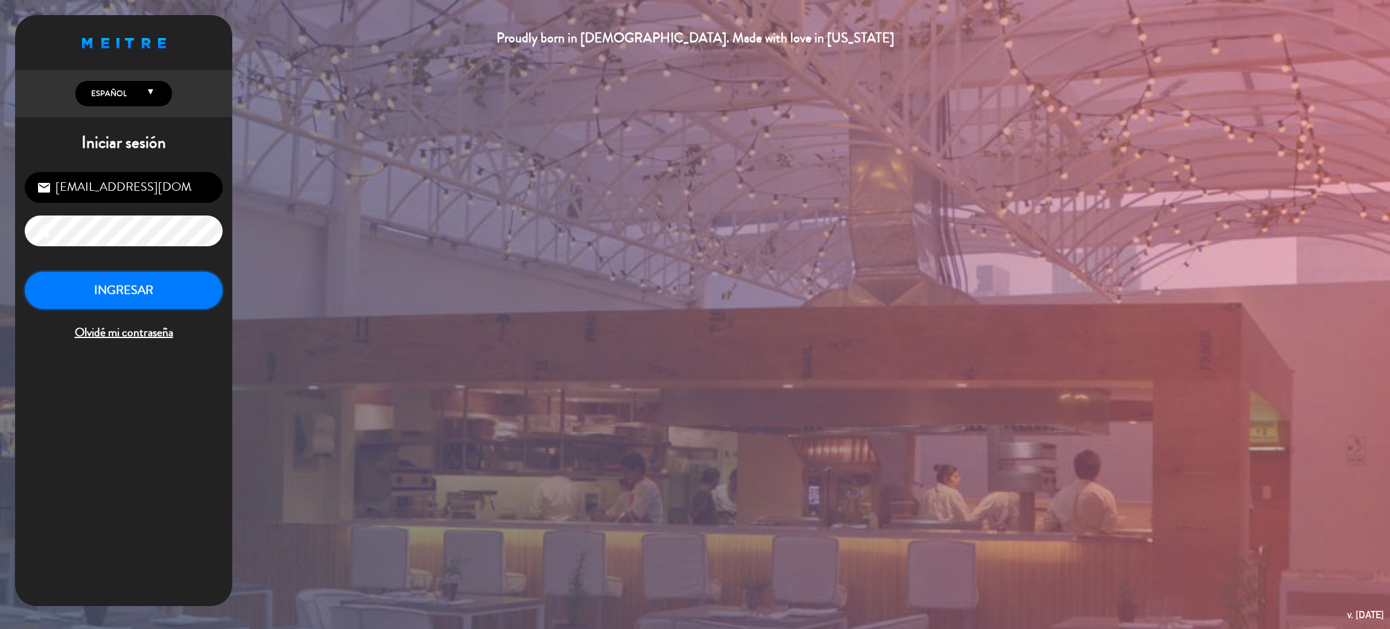
click at [175, 292] on button "INGRESAR" at bounding box center [124, 290] width 198 height 38
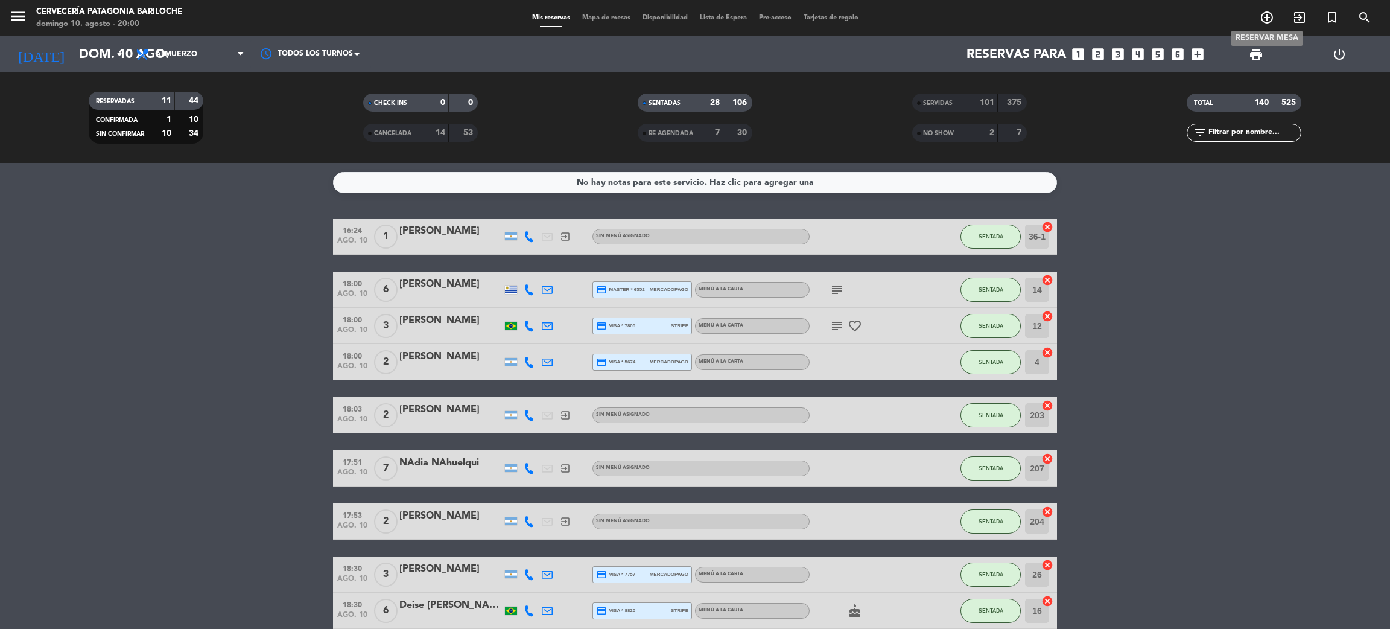
click at [1261, 24] on icon "add_circle_outline" at bounding box center [1266, 17] width 14 height 14
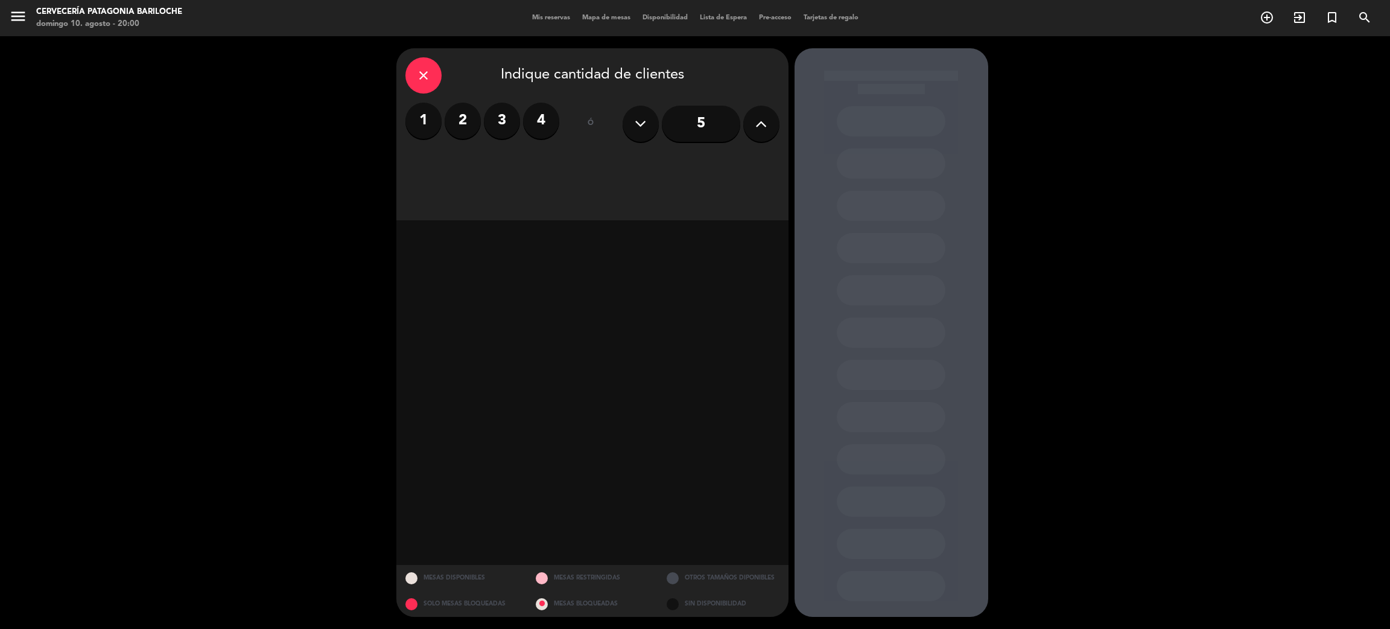
click at [708, 121] on input "5" at bounding box center [701, 124] width 78 height 36
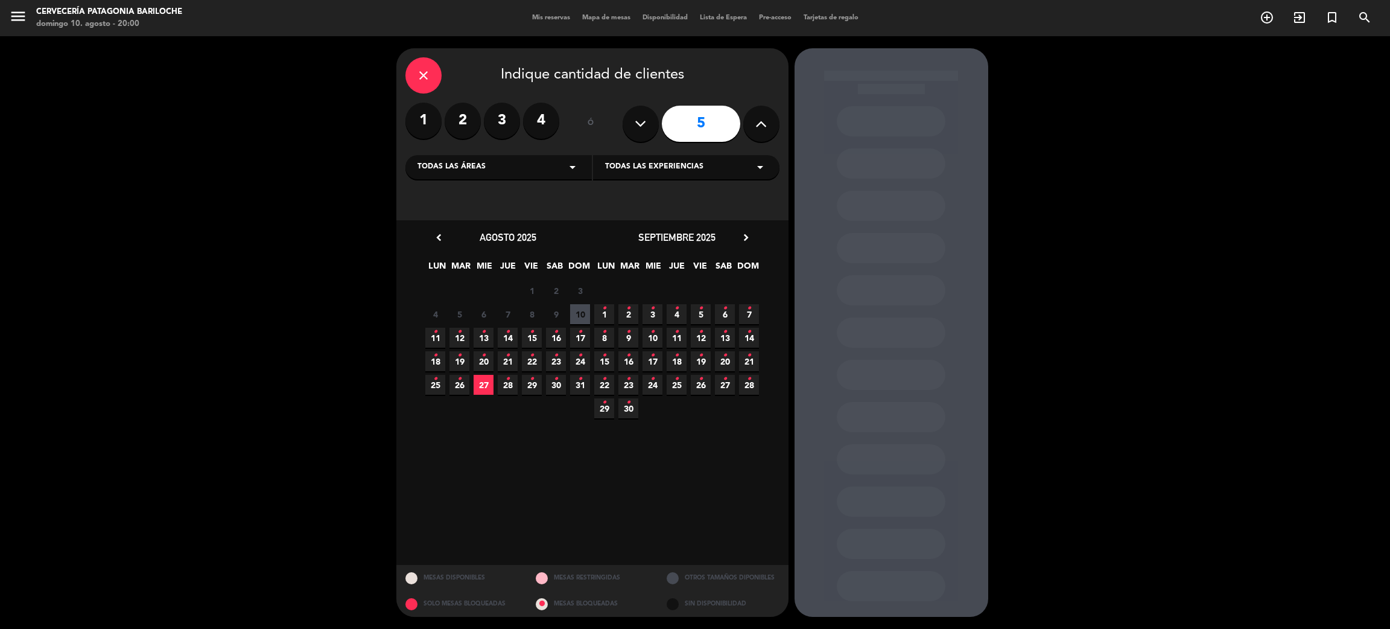
click at [533, 336] on icon "•" at bounding box center [532, 331] width 4 height 19
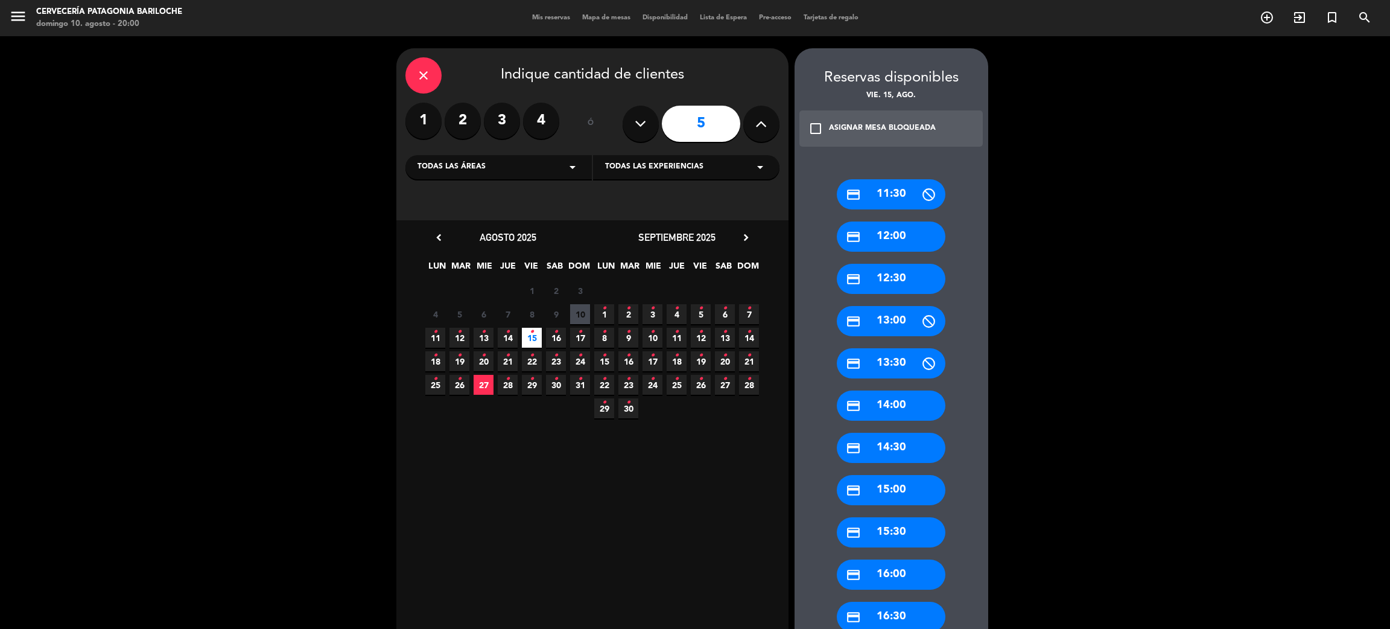
click at [914, 401] on div "credit_card 14:00" at bounding box center [891, 405] width 109 height 30
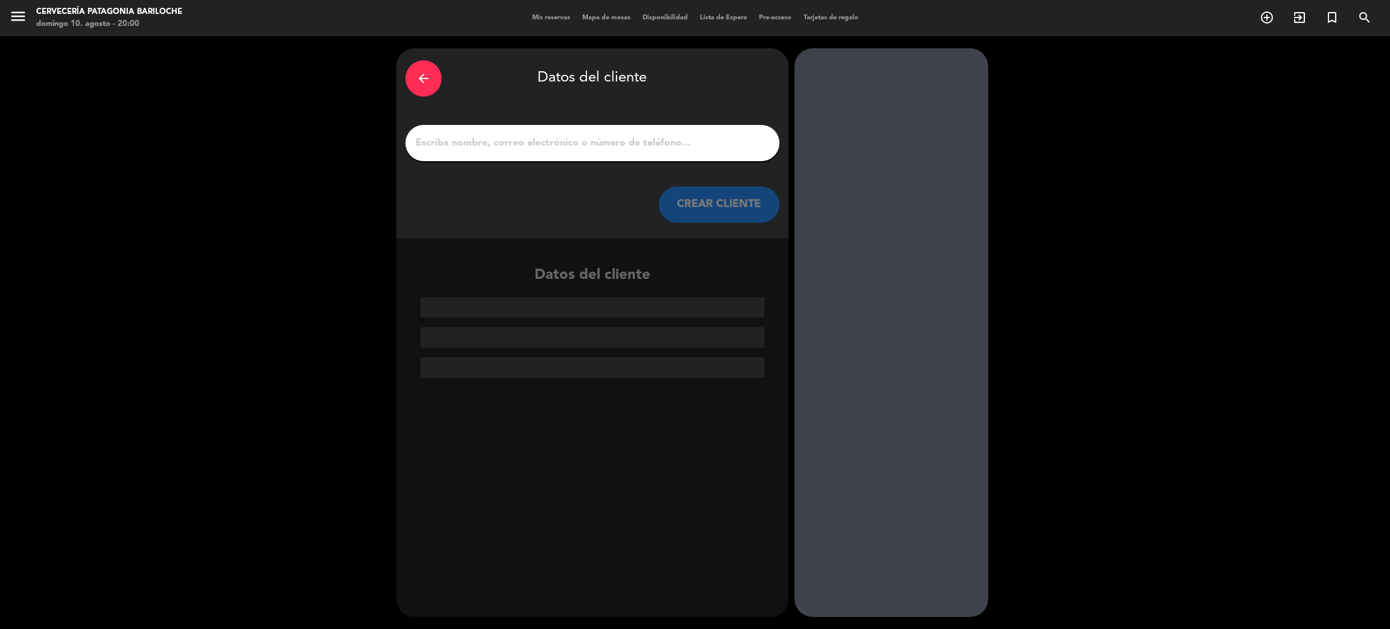
click at [565, 150] on input "1" at bounding box center [592, 143] width 356 height 17
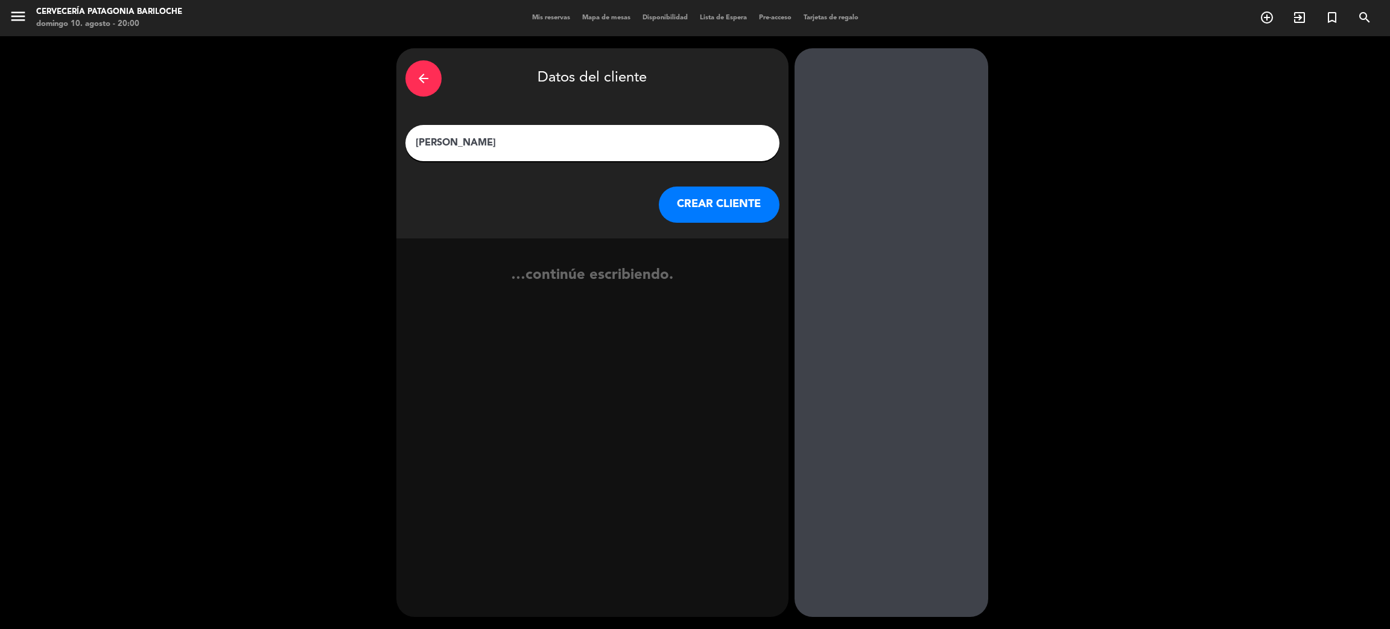
type input "[PERSON_NAME]"
click at [712, 208] on button "CREAR CLIENTE" at bounding box center [719, 204] width 121 height 36
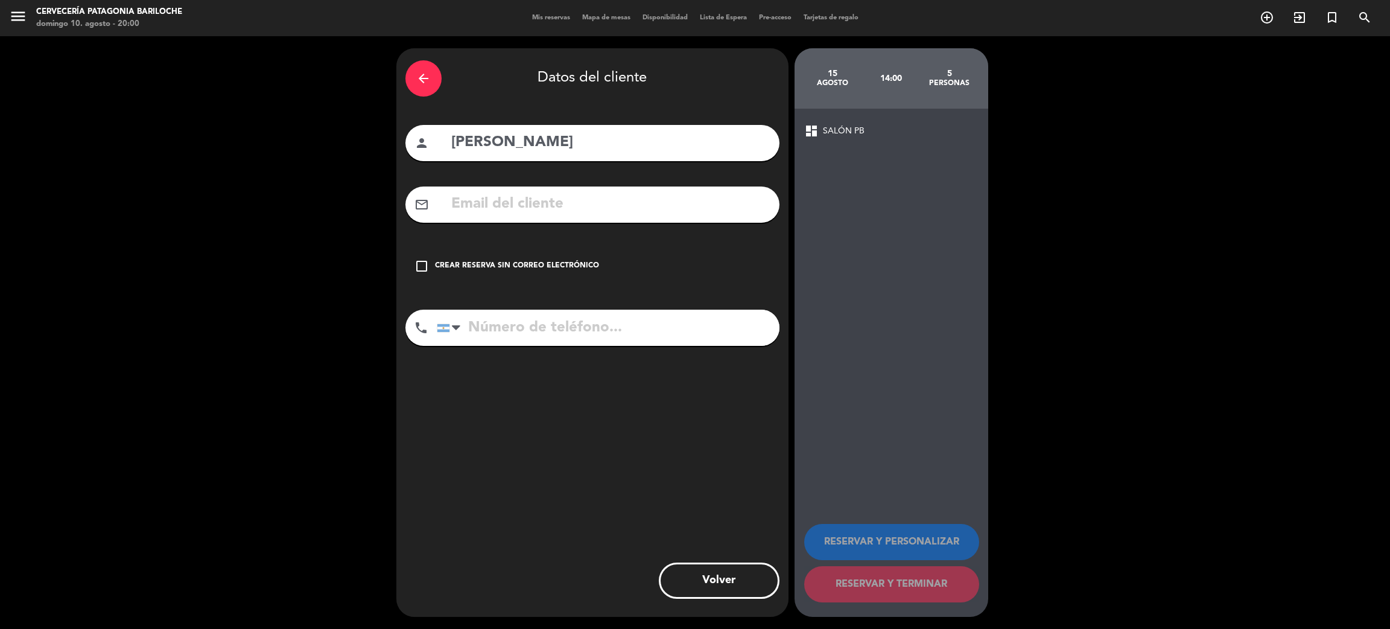
click at [598, 202] on input "text" at bounding box center [610, 204] width 320 height 25
paste input "[EMAIL_ADDRESS][DOMAIN_NAME]"
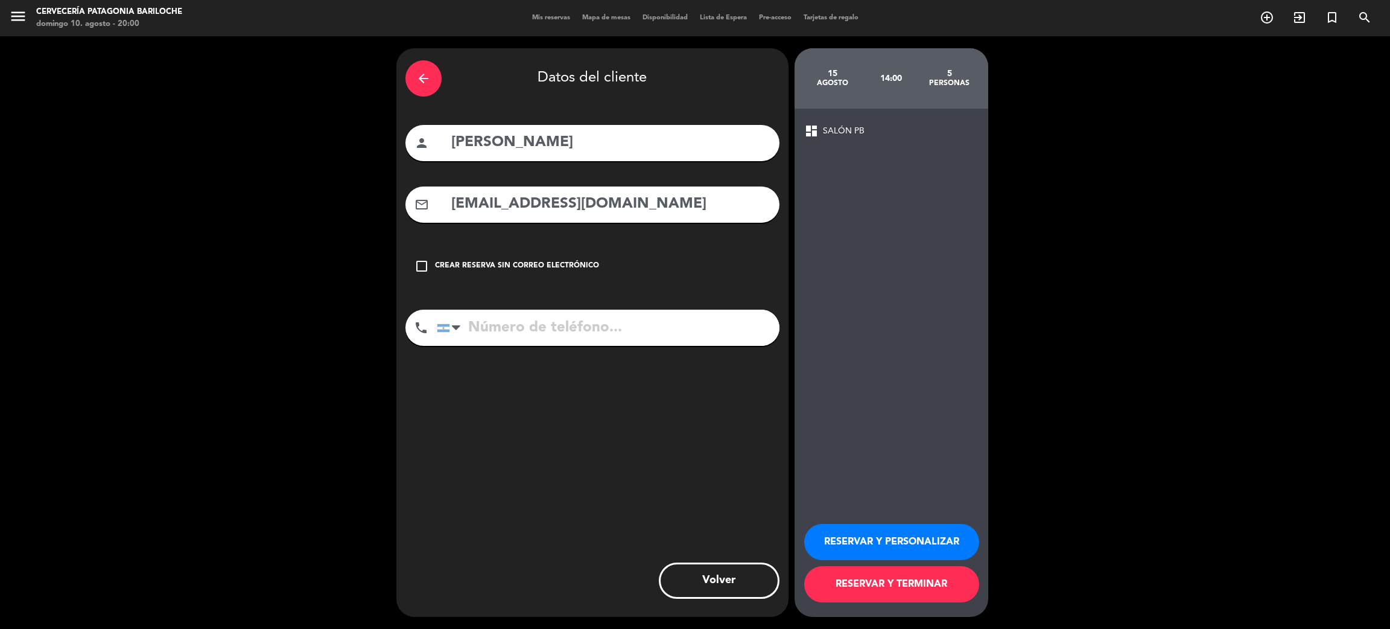
type input "[EMAIL_ADDRESS][DOMAIN_NAME]"
click at [585, 326] on input "tel" at bounding box center [608, 327] width 343 height 36
paste input "5591992389797"
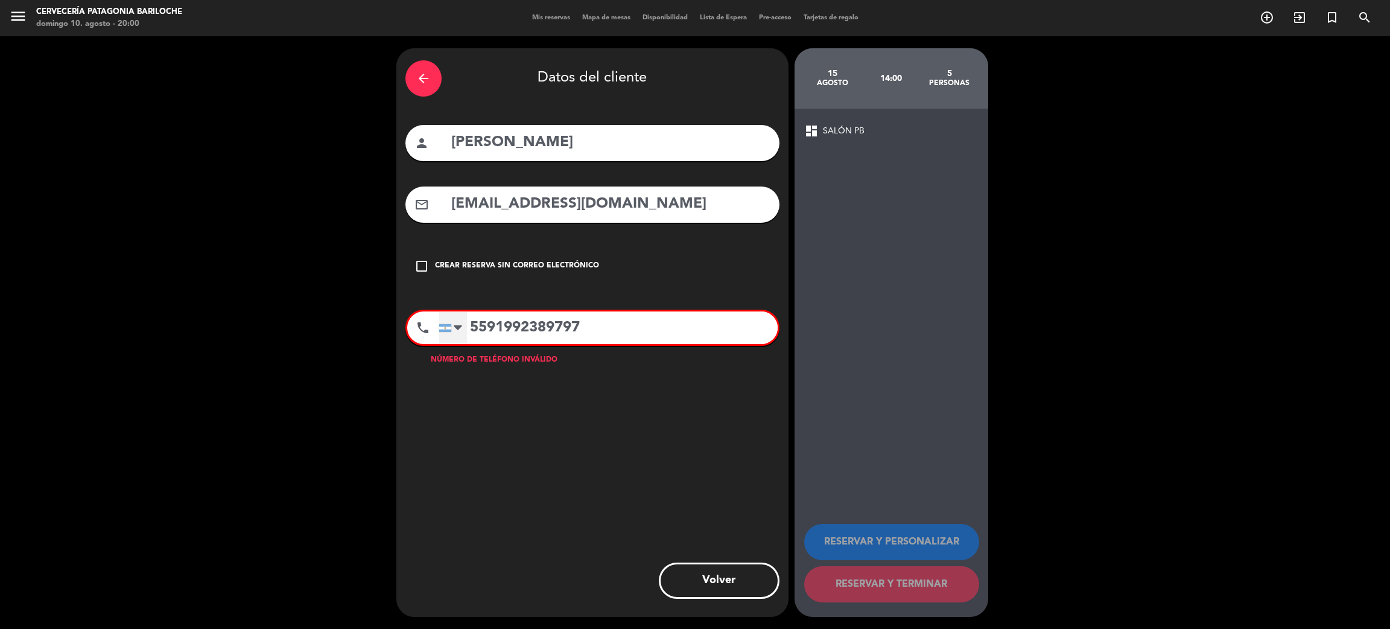
type input "5591992389797"
click at [464, 320] on div at bounding box center [453, 327] width 28 height 31
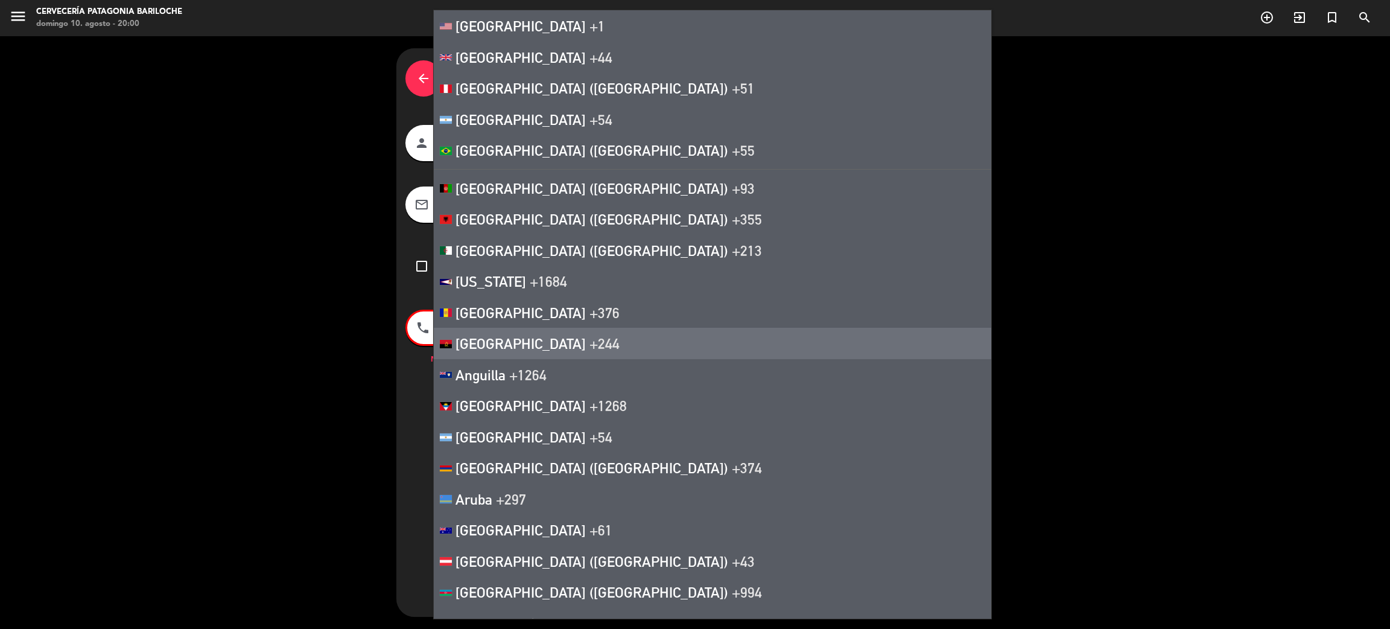
click at [469, 328] on li "Angola +244" at bounding box center [712, 343] width 557 height 31
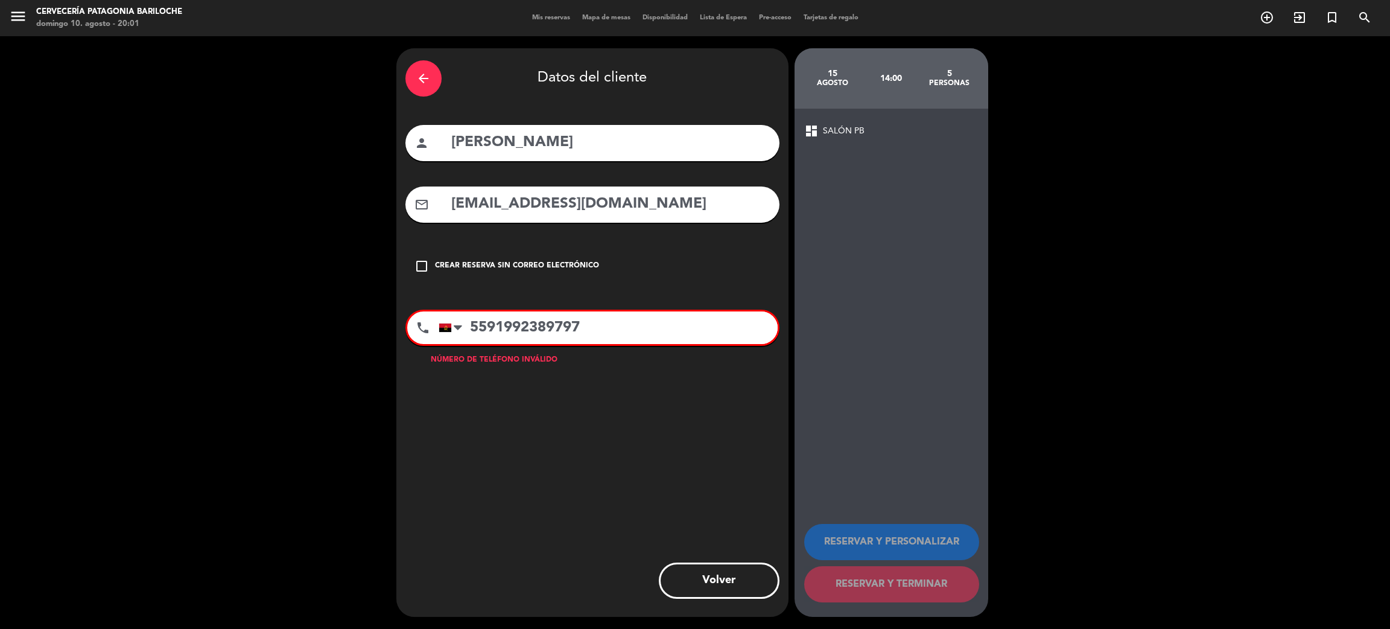
click at [609, 332] on input "5591992389797" at bounding box center [608, 327] width 339 height 33
click at [454, 325] on div at bounding box center [458, 327] width 8 height 14
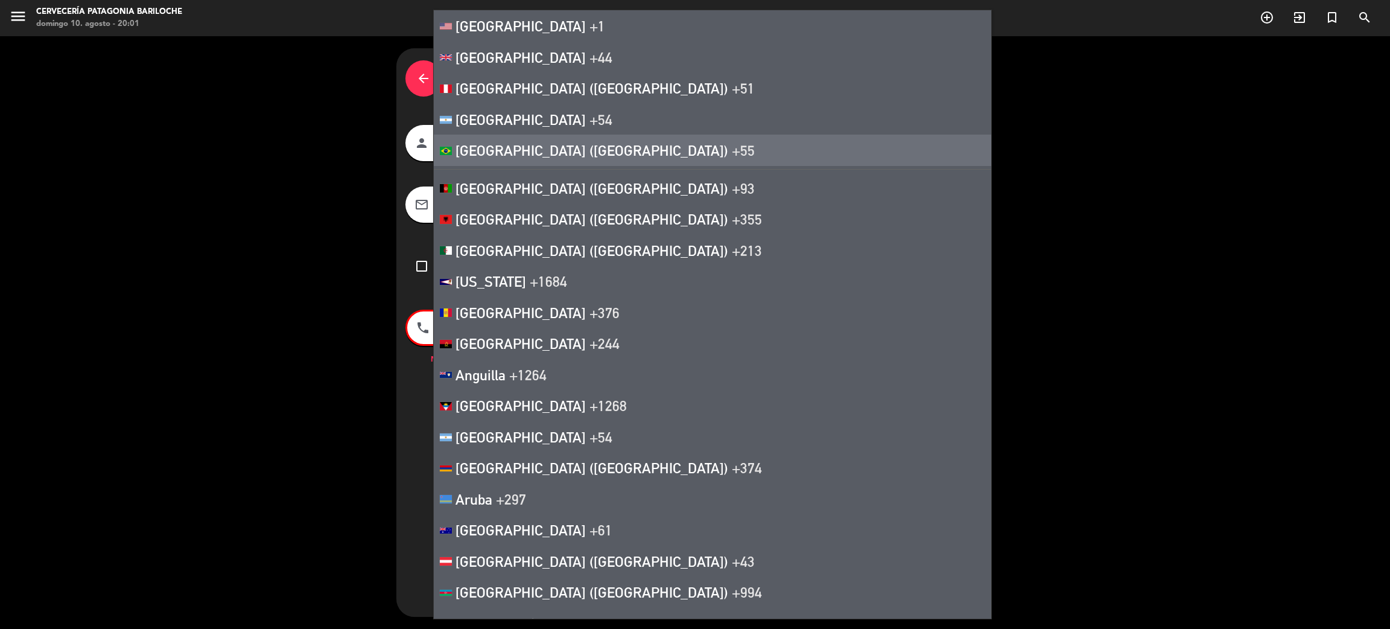
click at [484, 147] on span "[GEOGRAPHIC_DATA] ([GEOGRAPHIC_DATA])" at bounding box center [591, 150] width 273 height 17
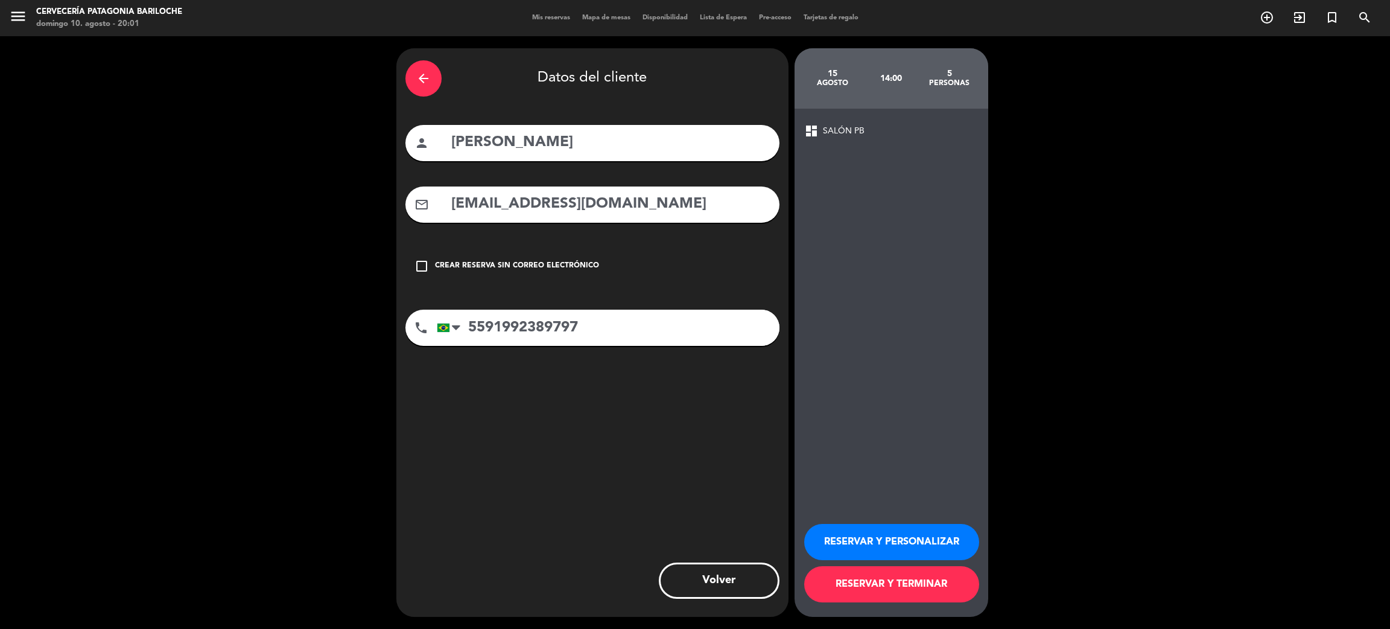
click at [603, 393] on div "arrow_back Datos del cliente person [PERSON_NAME] mail_outline [EMAIL_ADDRESS][…" at bounding box center [592, 332] width 392 height 568
click at [926, 588] on button "RESERVAR Y TERMINAR" at bounding box center [891, 584] width 175 height 36
